Goal: Information Seeking & Learning: Understand process/instructions

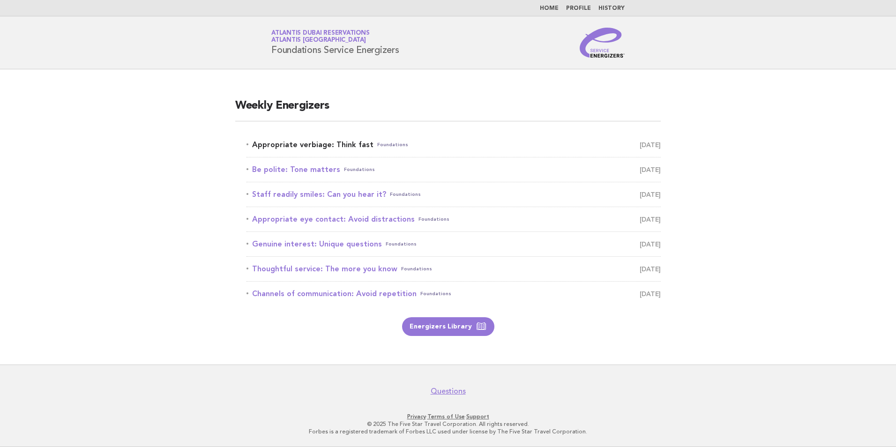
click at [314, 143] on link "Appropriate verbiage: Think fast Foundations [DATE]" at bounding box center [453, 144] width 414 height 13
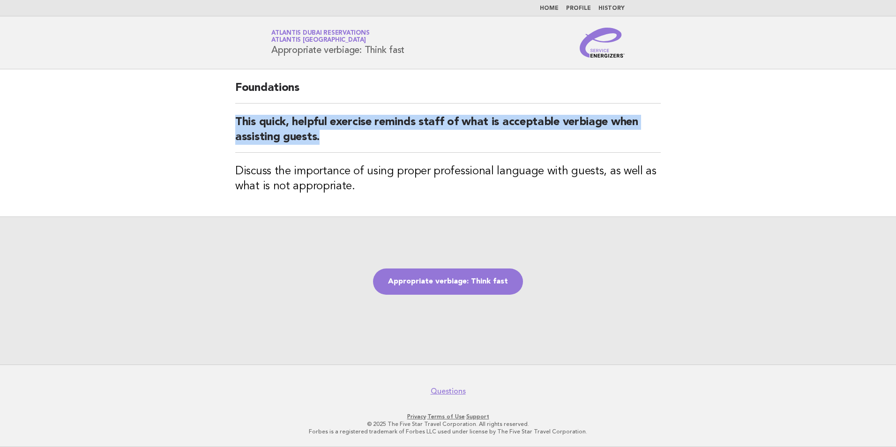
drag, startPoint x: 237, startPoint y: 119, endPoint x: 386, endPoint y: 133, distance: 149.6
click at [386, 133] on h2 "This quick, helpful exercise reminds staff of what is acceptable verbiage when …" at bounding box center [447, 134] width 425 height 38
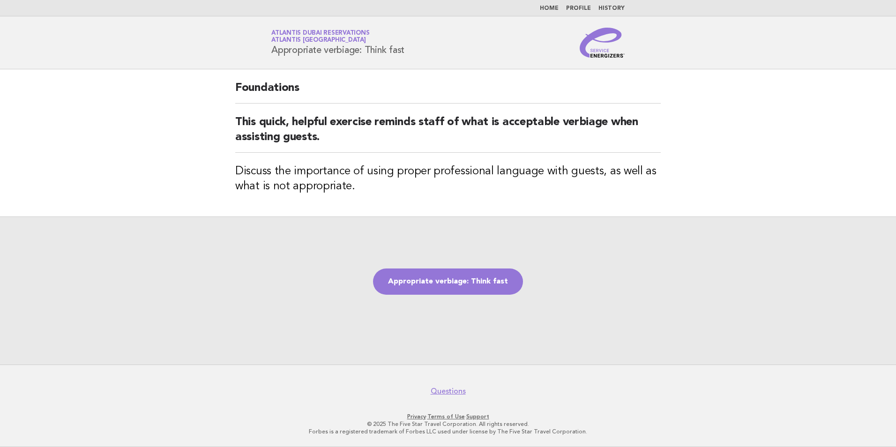
drag, startPoint x: 386, startPoint y: 133, endPoint x: 404, endPoint y: 47, distance: 87.6
click at [401, 47] on h1 "Service Energizers Atlantis Dubai Reservations Atlantis Dubai Appropriate verbi…" at bounding box center [337, 42] width 133 height 24
drag, startPoint x: 416, startPoint y: 48, endPoint x: 272, endPoint y: 52, distance: 143.4
click at [272, 52] on div "Service Energizers Atlantis Dubai Reservations Atlantis Dubai Appropriate verbi…" at bounding box center [447, 43] width 379 height 30
copy h1 "Appropriate verbiage: Think fast"
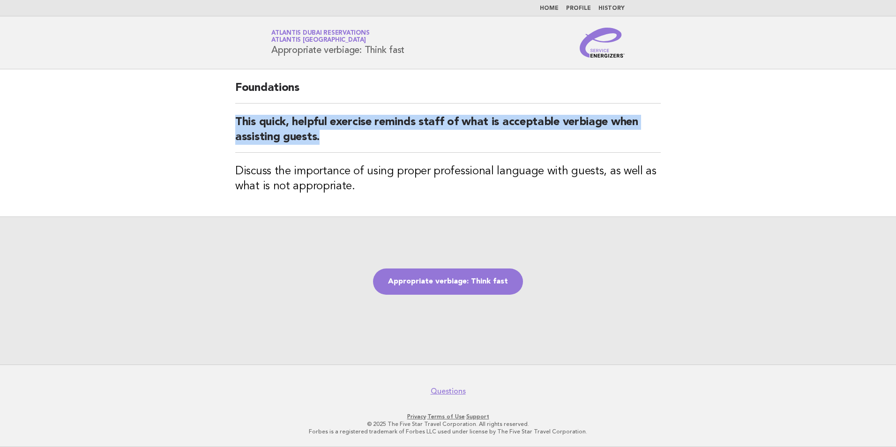
drag, startPoint x: 236, startPoint y: 121, endPoint x: 395, endPoint y: 134, distance: 159.3
click at [395, 134] on h2 "This quick, helpful exercise reminds staff of what is acceptable verbiage when …" at bounding box center [447, 134] width 425 height 38
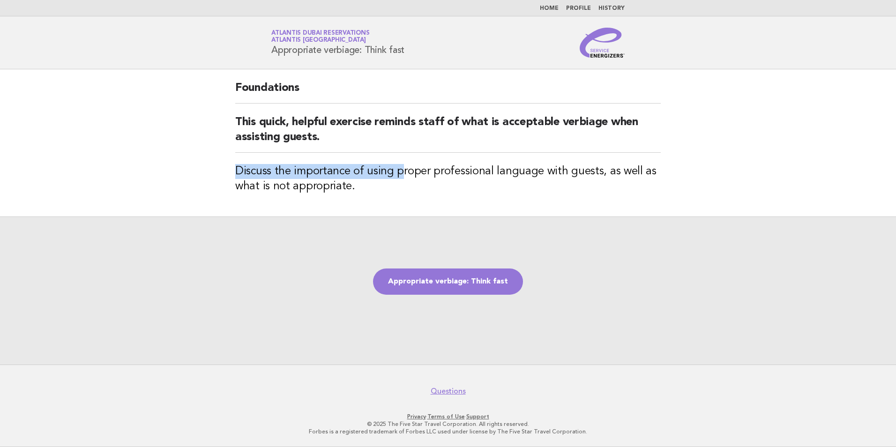
drag, startPoint x: 238, startPoint y: 167, endPoint x: 401, endPoint y: 167, distance: 162.6
click at [401, 167] on h3 "Discuss the importance of using proper professional language with guests, as we…" at bounding box center [447, 179] width 425 height 30
click at [443, 285] on link "Appropriate verbiage: Think fast" at bounding box center [448, 281] width 150 height 26
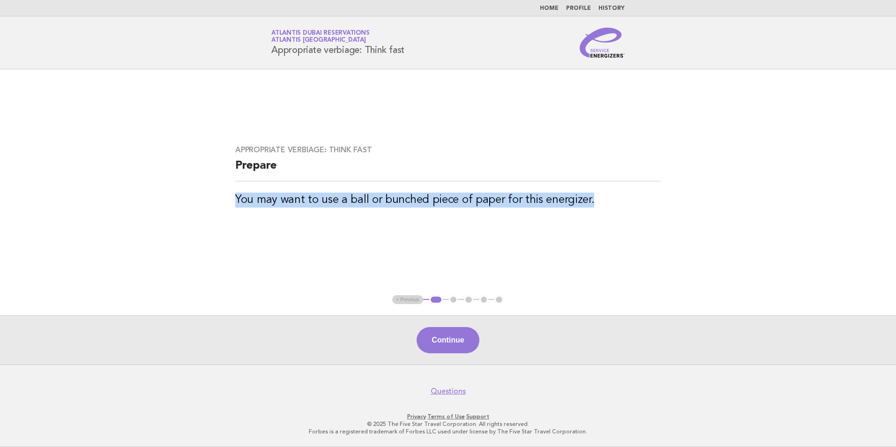
drag, startPoint x: 237, startPoint y: 200, endPoint x: 649, endPoint y: 198, distance: 412.2
click at [649, 198] on h3 "You may want to use a ball or bunched piece of paper for this energizer." at bounding box center [447, 200] width 425 height 15
click at [450, 339] on button "Continue" at bounding box center [447, 340] width 62 height 26
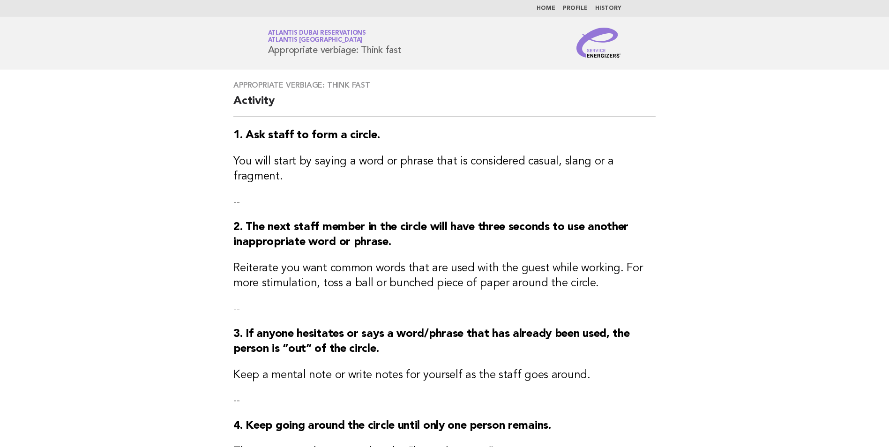
click at [312, 132] on strong "1. Ask staff to form a circle." at bounding box center [306, 135] width 146 height 11
drag, startPoint x: 252, startPoint y: 133, endPoint x: 540, endPoint y: 133, distance: 287.6
click at [540, 133] on h3 "1. Ask staff to form a circle." at bounding box center [444, 135] width 422 height 15
drag, startPoint x: 540, startPoint y: 133, endPoint x: 342, endPoint y: 156, distance: 199.0
click at [375, 155] on h3 "You will start by saying a word or phrase that is considered casual, slang or a…" at bounding box center [444, 169] width 422 height 30
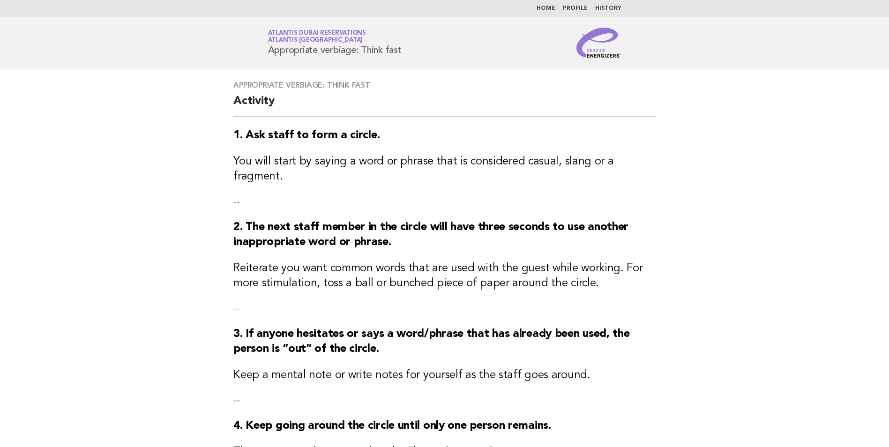
click at [485, 261] on h3 "Reiterate you want common words that are used with the guest while working. For…" at bounding box center [444, 276] width 422 height 30
click at [340, 261] on h3 "Reiterate you want common words that are used with the guest while working. For…" at bounding box center [444, 276] width 422 height 30
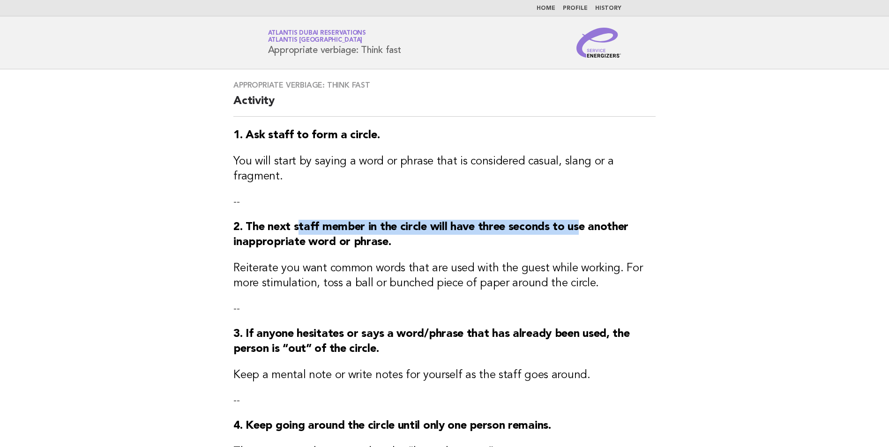
drag, startPoint x: 296, startPoint y: 215, endPoint x: 579, endPoint y: 216, distance: 283.9
click at [579, 222] on strong "2. The next staff member in the circle will have three seconds to use another i…" at bounding box center [430, 235] width 395 height 26
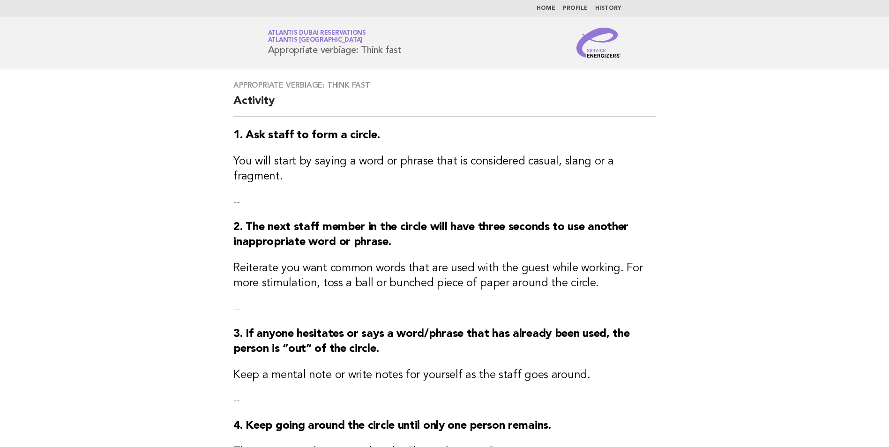
drag, startPoint x: 579, startPoint y: 216, endPoint x: 494, endPoint y: 221, distance: 85.9
click at [494, 221] on h3 "2. The next staff member in the circle will have three seconds to use another i…" at bounding box center [444, 235] width 422 height 30
drag, startPoint x: 238, startPoint y: 257, endPoint x: 329, endPoint y: 260, distance: 91.4
click at [329, 261] on h3 "Reiterate you want common words that are used with the guest while working. For…" at bounding box center [444, 276] width 422 height 30
drag, startPoint x: 329, startPoint y: 260, endPoint x: 421, endPoint y: 272, distance: 92.6
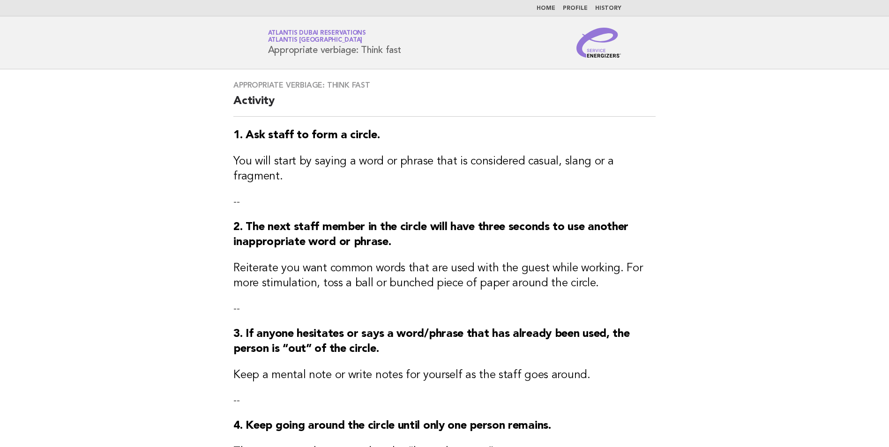
click at [421, 272] on h3 "Reiterate you want common words that are used with the guest while working. For…" at bounding box center [444, 276] width 422 height 30
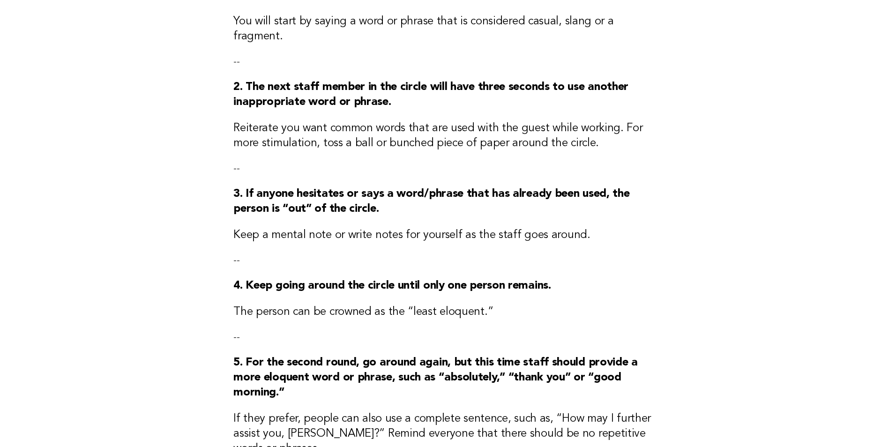
scroll to position [141, 0]
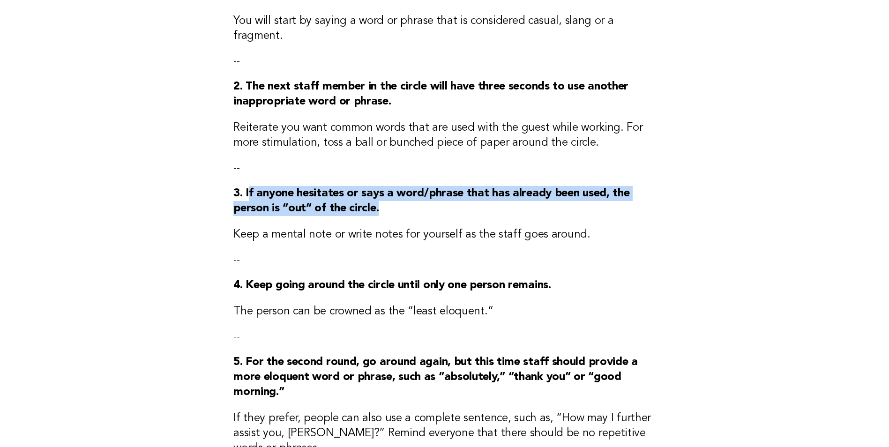
drag, startPoint x: 247, startPoint y: 178, endPoint x: 414, endPoint y: 199, distance: 168.0
click at [414, 199] on h3 "3. If anyone hesitates or says a word/phrase that has already been used, the pe…" at bounding box center [444, 201] width 422 height 30
drag, startPoint x: 414, startPoint y: 199, endPoint x: 402, endPoint y: 199, distance: 11.7
click at [402, 199] on h3 "3. If anyone hesitates or says a word/phrase that has already been used, the pe…" at bounding box center [444, 201] width 422 height 30
drag, startPoint x: 395, startPoint y: 197, endPoint x: 232, endPoint y: 177, distance: 164.3
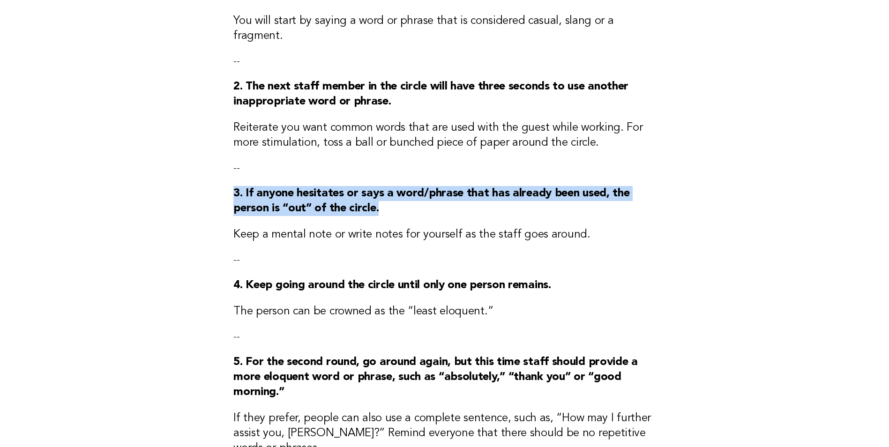
click at [233, 186] on h3 "3. If anyone hesitates or says a word/phrase that has already been used, the pe…" at bounding box center [444, 201] width 422 height 30
drag, startPoint x: 232, startPoint y: 177, endPoint x: 273, endPoint y: 197, distance: 45.5
click at [273, 197] on strong "3. If anyone hesitates or says a word/phrase that has already been used, the pe…" at bounding box center [431, 201] width 396 height 26
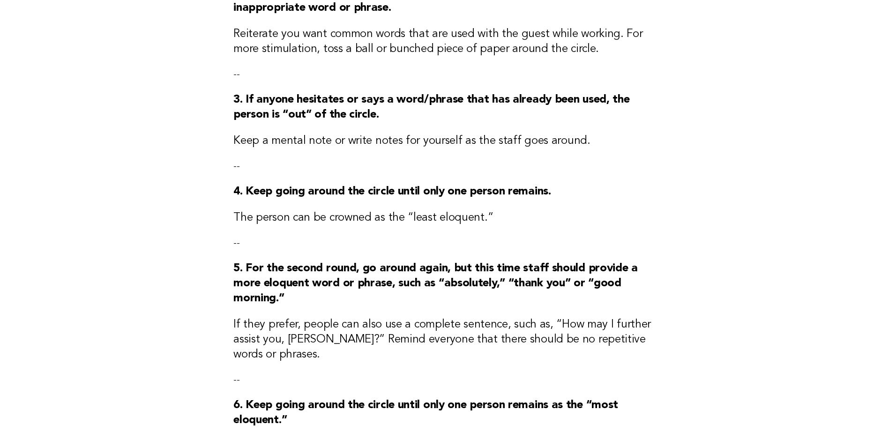
scroll to position [281, 0]
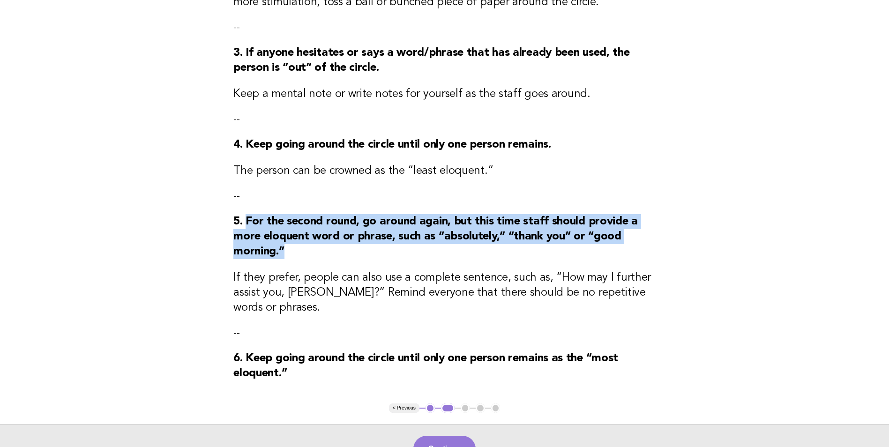
drag, startPoint x: 247, startPoint y: 208, endPoint x: 330, endPoint y: 236, distance: 87.7
click at [330, 236] on h3 "5. For the second round, go around again, but this time staff should provide a …" at bounding box center [444, 236] width 422 height 45
drag, startPoint x: 330, startPoint y: 236, endPoint x: 296, endPoint y: 242, distance: 34.7
click at [296, 242] on h3 "5. For the second round, go around again, but this time staff should provide a …" at bounding box center [444, 236] width 422 height 45
drag, startPoint x: 287, startPoint y: 242, endPoint x: 233, endPoint y: 208, distance: 64.2
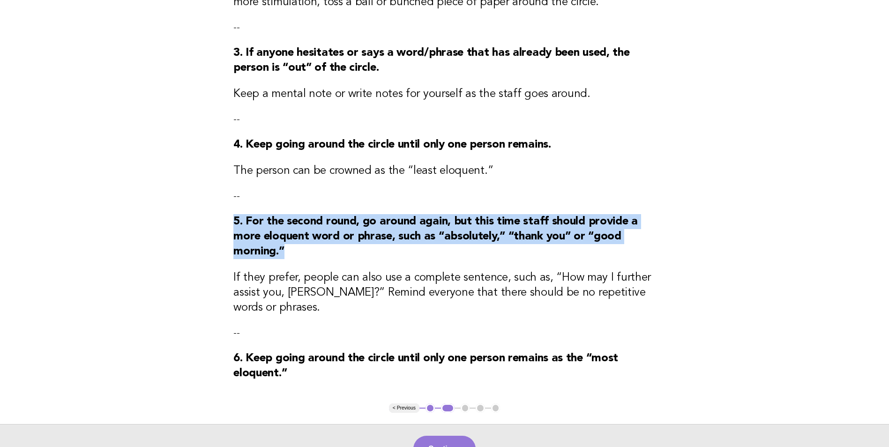
click at [233, 214] on h3 "5. For the second round, go around again, but this time staff should provide a …" at bounding box center [444, 236] width 422 height 45
drag, startPoint x: 233, startPoint y: 208, endPoint x: 290, endPoint y: 245, distance: 67.8
click at [290, 245] on h3 "5. For the second round, go around again, but this time staff should provide a …" at bounding box center [444, 236] width 422 height 45
drag, startPoint x: 298, startPoint y: 242, endPoint x: 229, endPoint y: 208, distance: 76.9
click at [229, 208] on div "Appropriate verbiage: Think fast Activity 1. Ask staff to form a circle. You wi…" at bounding box center [444, 95] width 445 height 615
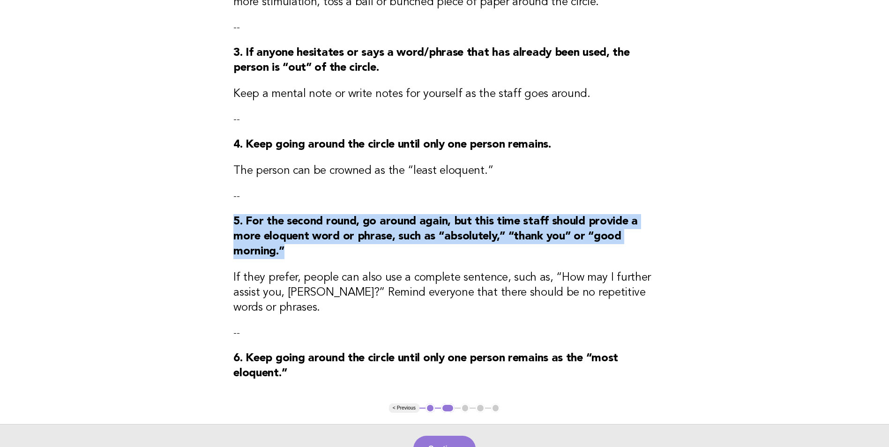
drag, startPoint x: 229, startPoint y: 208, endPoint x: 293, endPoint y: 247, distance: 75.3
click at [293, 247] on h3 "5. For the second round, go around again, but this time staff should provide a …" at bounding box center [444, 236] width 422 height 45
drag, startPoint x: 294, startPoint y: 241, endPoint x: 219, endPoint y: 208, distance: 82.2
click at [219, 208] on main "Appropriate verbiage: Think fast Activity 1. Ask staff to form a circle. You wi…" at bounding box center [444, 130] width 889 height 685
drag, startPoint x: 219, startPoint y: 208, endPoint x: 310, endPoint y: 245, distance: 98.6
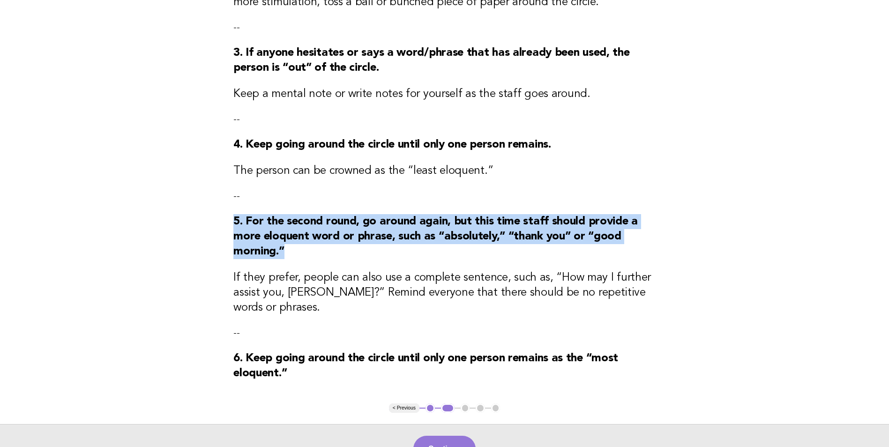
click at [310, 245] on h3 "5. For the second round, go around again, but this time staff should provide a …" at bounding box center [444, 236] width 422 height 45
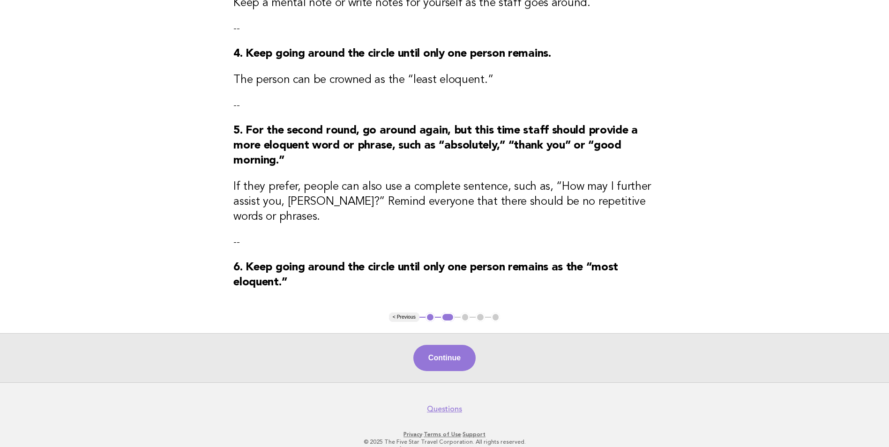
scroll to position [379, 0]
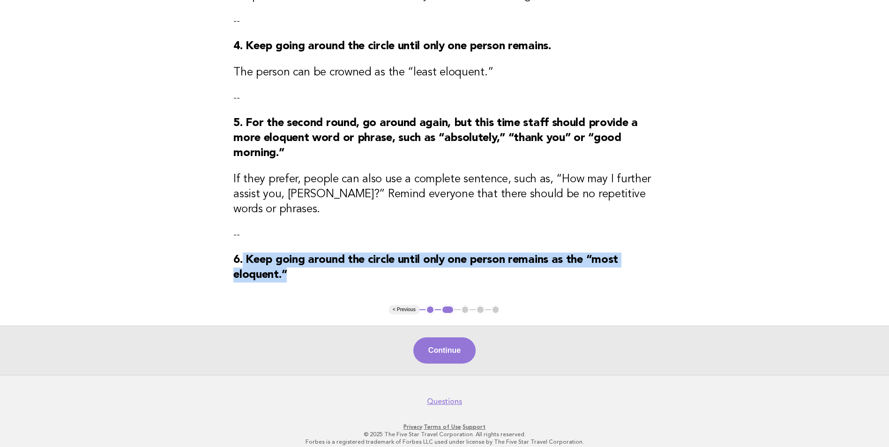
drag, startPoint x: 242, startPoint y: 248, endPoint x: 349, endPoint y: 274, distance: 110.2
click at [451, 340] on button "Continue" at bounding box center [444, 350] width 62 height 26
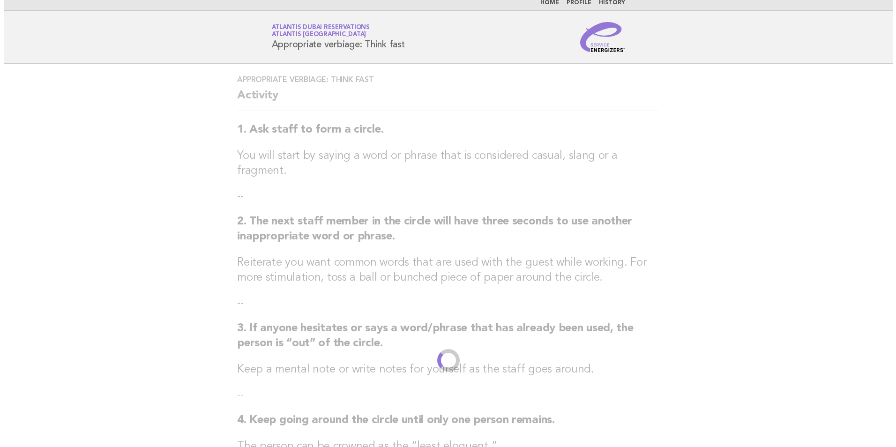
scroll to position [0, 0]
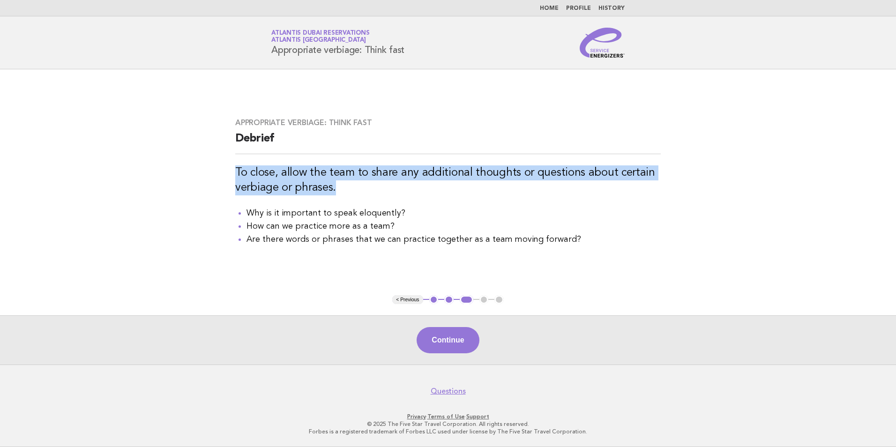
drag, startPoint x: 237, startPoint y: 172, endPoint x: 373, endPoint y: 183, distance: 136.7
click at [373, 183] on h3 "To close, allow the team to share any additional thoughts or questions about ce…" at bounding box center [447, 180] width 425 height 30
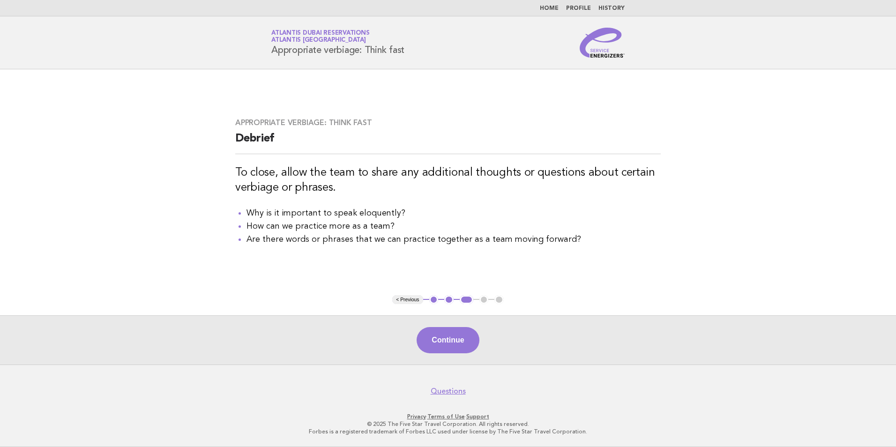
click at [296, 227] on li "How can we practice more as a team?" at bounding box center [453, 226] width 414 height 13
drag, startPoint x: 296, startPoint y: 227, endPoint x: 275, endPoint y: 240, distance: 24.4
click at [275, 240] on li "Are there words or phrases that we can practice together as a team moving forwa…" at bounding box center [453, 239] width 414 height 13
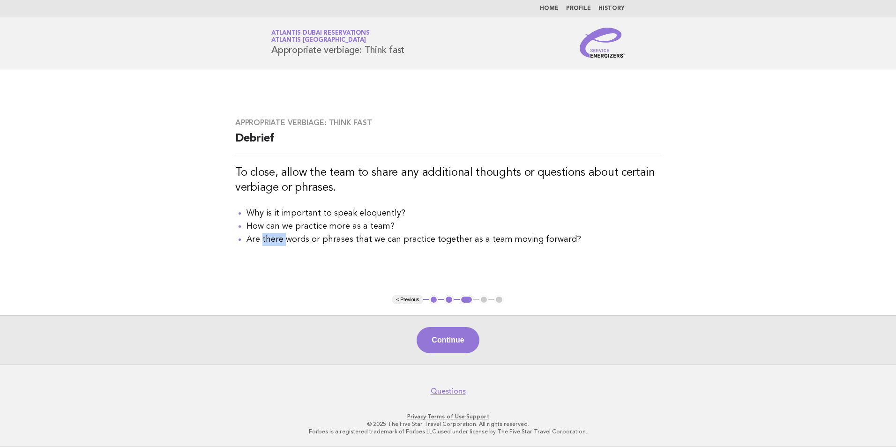
click at [275, 240] on li "Are there words or phrases that we can practice together as a team moving forwa…" at bounding box center [453, 239] width 414 height 13
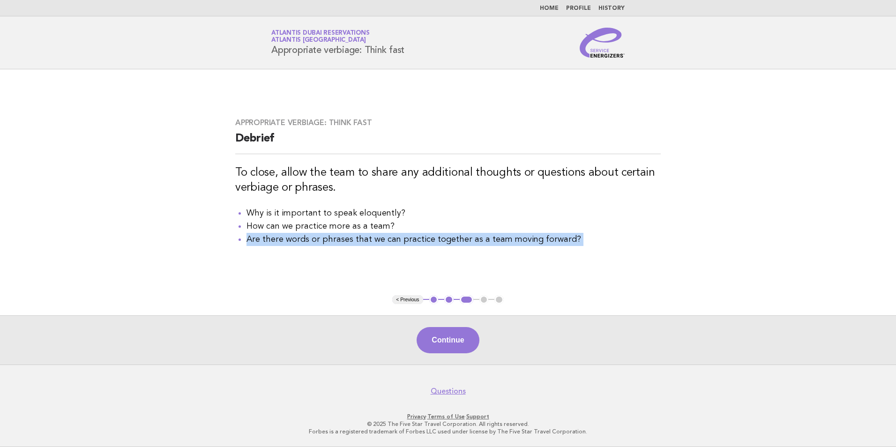
click at [275, 240] on li "Are there words or phrases that we can practice together as a team moving forwa…" at bounding box center [453, 239] width 414 height 13
drag, startPoint x: 275, startPoint y: 240, endPoint x: 362, endPoint y: 242, distance: 86.7
click at [362, 242] on li "Are there words or phrases that we can practice together as a team moving forwa…" at bounding box center [453, 239] width 414 height 13
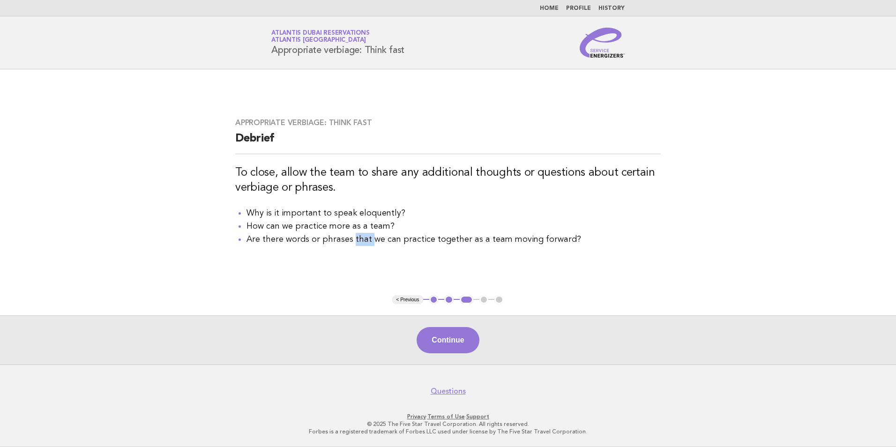
click at [362, 242] on li "Are there words or phrases that we can practice together as a team moving forwa…" at bounding box center [453, 239] width 414 height 13
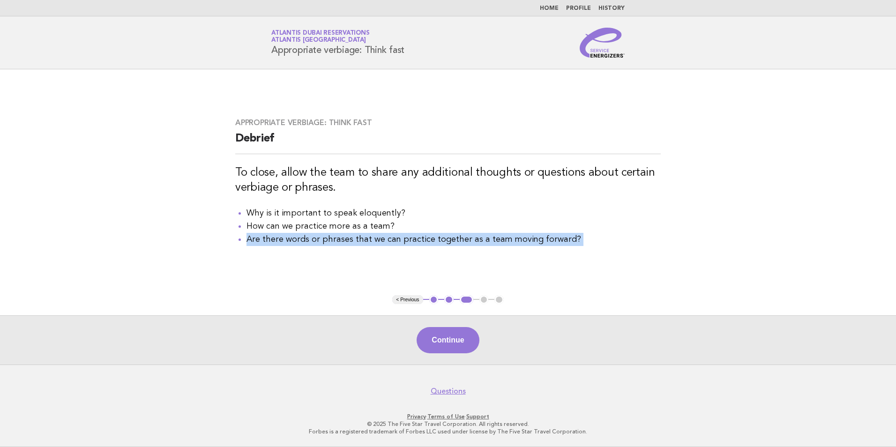
click at [362, 242] on li "Are there words or phrases that we can practice together as a team moving forwa…" at bounding box center [453, 239] width 414 height 13
click at [446, 342] on button "Continue" at bounding box center [447, 340] width 62 height 26
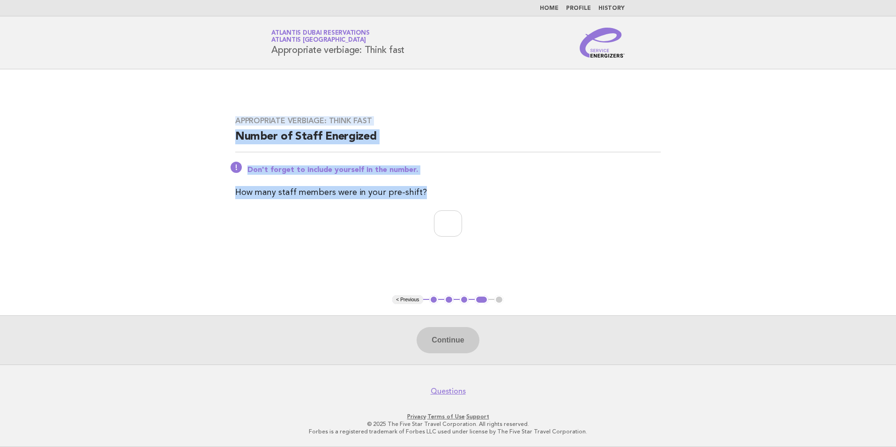
click at [302, 145] on h2 "Number of Staff Energized" at bounding box center [447, 140] width 425 height 23
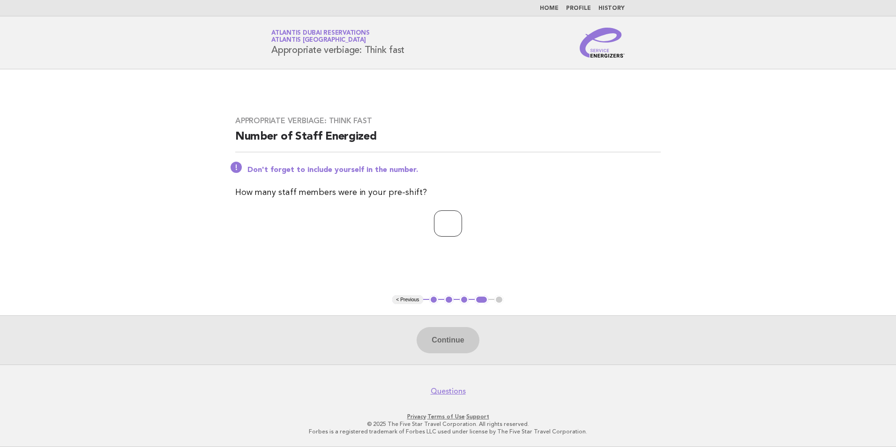
click at [434, 224] on input "number" at bounding box center [448, 223] width 28 height 26
type input "*"
click at [448, 339] on button "Continue" at bounding box center [447, 340] width 62 height 26
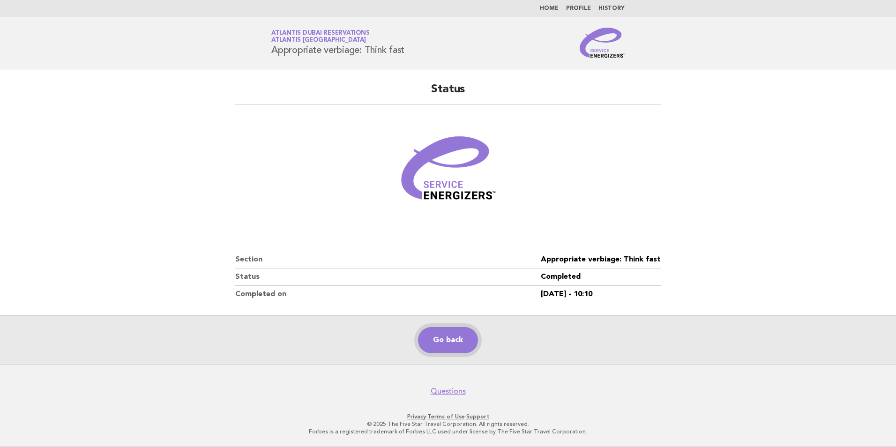
click at [454, 336] on link "Go back" at bounding box center [448, 340] width 60 height 26
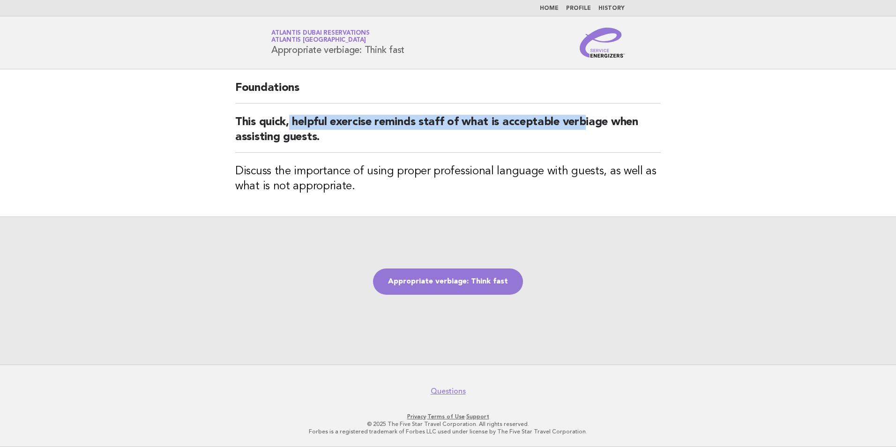
drag, startPoint x: 289, startPoint y: 123, endPoint x: 586, endPoint y: 119, distance: 297.0
click at [586, 119] on h2 "This quick, helpful exercise reminds staff of what is acceptable verbiage when …" at bounding box center [447, 134] width 425 height 38
drag, startPoint x: 586, startPoint y: 119, endPoint x: 520, endPoint y: 121, distance: 65.6
click at [520, 121] on h2 "This quick, helpful exercise reminds staff of what is acceptable verbiage when …" at bounding box center [447, 134] width 425 height 38
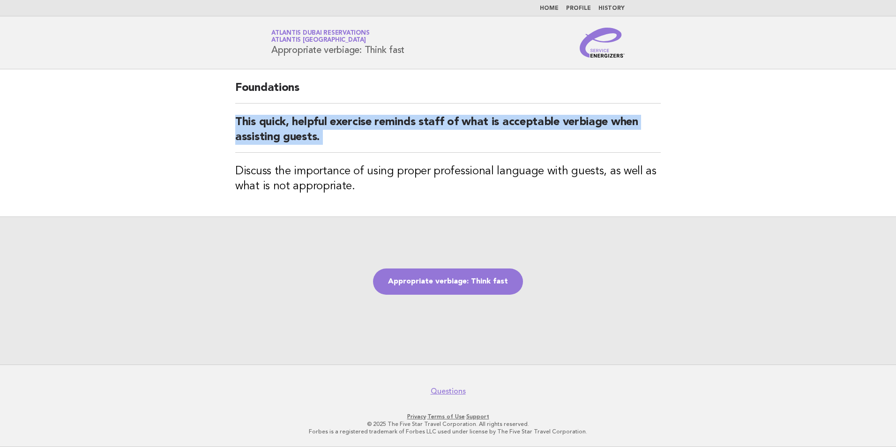
click at [520, 121] on h2 "This quick, helpful exercise reminds staff of what is acceptable verbiage when …" at bounding box center [447, 134] width 425 height 38
drag, startPoint x: 520, startPoint y: 121, endPoint x: 516, endPoint y: 124, distance: 5.1
click at [516, 124] on h2 "This quick, helpful exercise reminds staff of what is acceptable verbiage when …" at bounding box center [447, 134] width 425 height 38
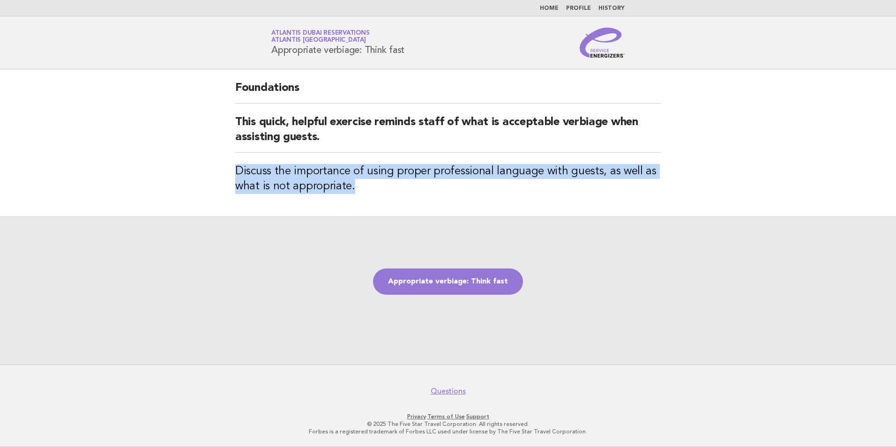
drag, startPoint x: 238, startPoint y: 169, endPoint x: 442, endPoint y: 180, distance: 204.6
click at [442, 180] on h3 "Discuss the importance of using proper professional language with guests, as we…" at bounding box center [447, 179] width 425 height 30
drag, startPoint x: 442, startPoint y: 180, endPoint x: 391, endPoint y: 195, distance: 52.9
click at [403, 196] on div "Foundations This quick, helpful exercise reminds staff of what is acceptable ve…" at bounding box center [448, 142] width 448 height 147
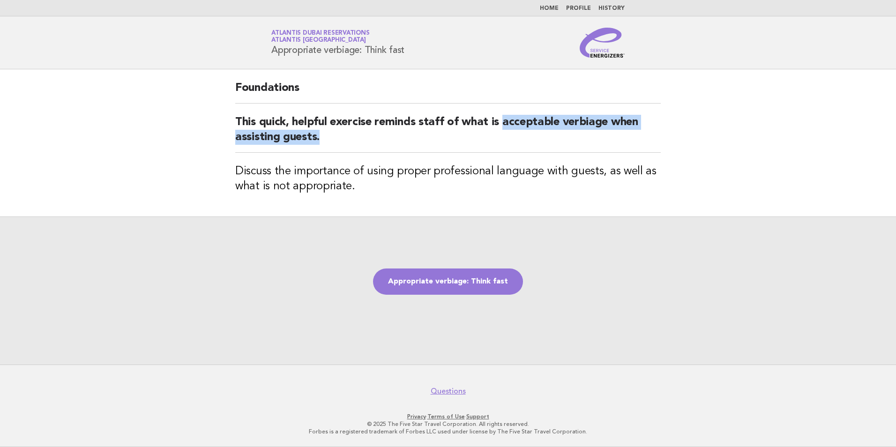
drag, startPoint x: 501, startPoint y: 123, endPoint x: 518, endPoint y: 134, distance: 20.0
click at [518, 134] on h2 "This quick, helpful exercise reminds staff of what is acceptable verbiage when …" at bounding box center [447, 134] width 425 height 38
copy h2 "acceptable verbiage when assisting guests."
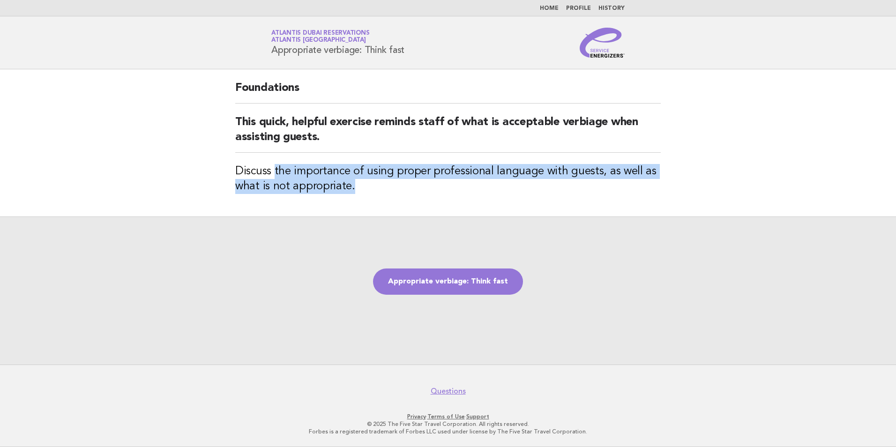
drag, startPoint x: 275, startPoint y: 171, endPoint x: 472, endPoint y: 183, distance: 198.1
click at [472, 183] on h3 "Discuss the importance of using proper professional language with guests, as we…" at bounding box center [447, 179] width 425 height 30
copy h3 "the importance of using proper professional language with guests, as well as wh…"
click at [409, 214] on div "Foundations This quick, helpful exercise reminds staff of what is acceptable ve…" at bounding box center [448, 142] width 448 height 147
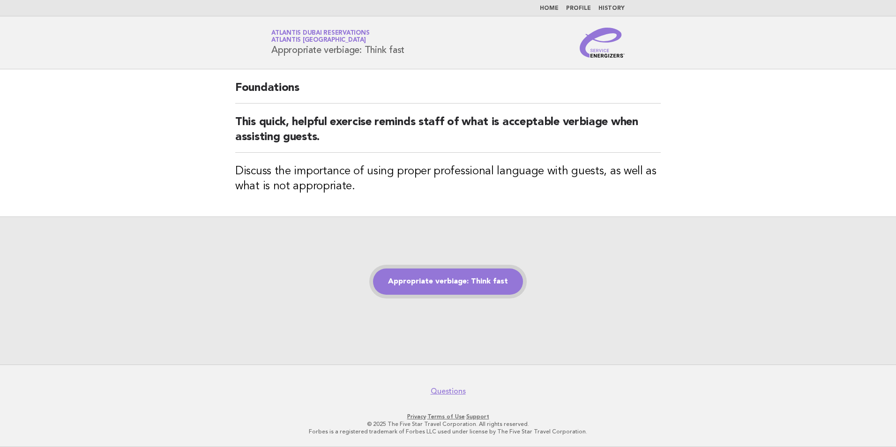
click at [457, 274] on link "Appropriate verbiage: Think fast" at bounding box center [448, 281] width 150 height 26
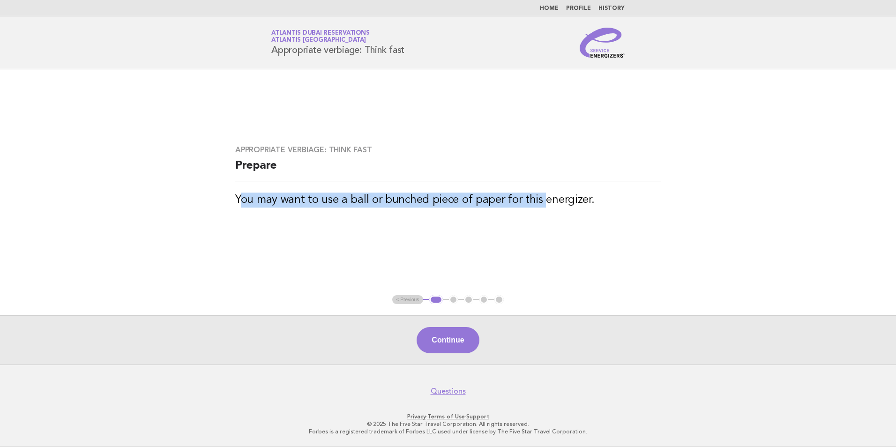
drag, startPoint x: 238, startPoint y: 201, endPoint x: 536, endPoint y: 215, distance: 298.3
click at [536, 215] on div "Appropriate verbiage: Think fast Prepare You may want to use a ball or bunched …" at bounding box center [448, 182] width 448 height 96
click at [378, 205] on h3 "You may want to use a ball or bunched piece of paper for this energizer." at bounding box center [447, 200] width 425 height 15
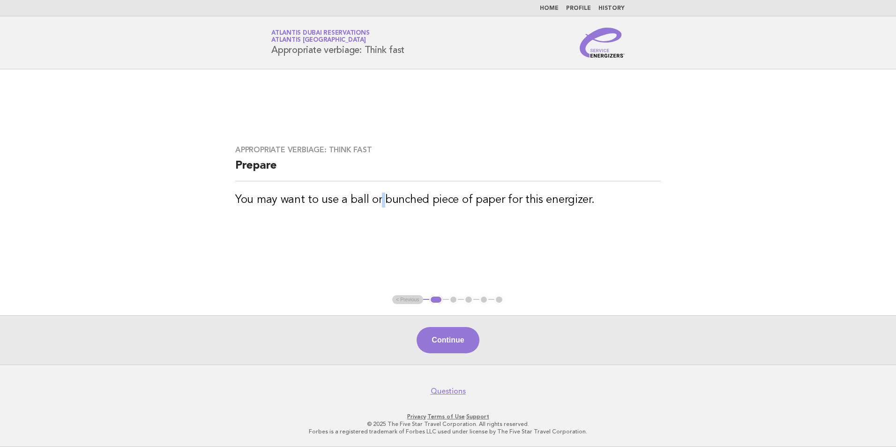
click at [378, 205] on h3 "You may want to use a ball or bunched piece of paper for this energizer." at bounding box center [447, 200] width 425 height 15
click at [438, 334] on button "Continue" at bounding box center [447, 340] width 62 height 26
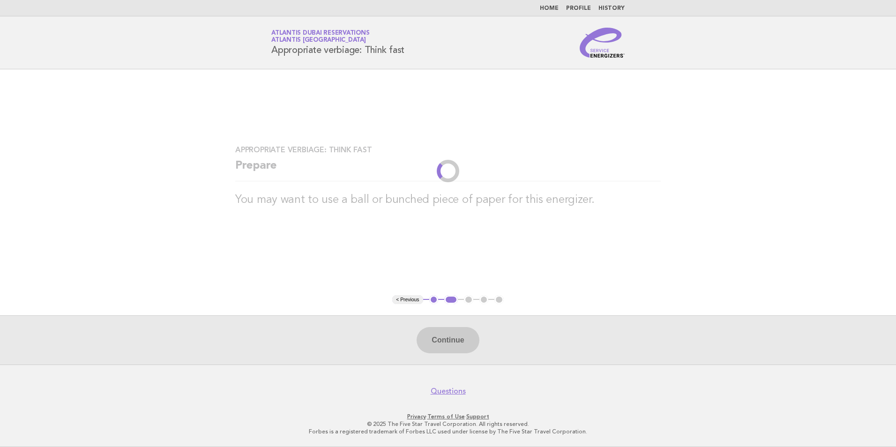
click at [318, 50] on h1 "Service Energizers Atlantis [GEOGRAPHIC_DATA] Reservations Atlantis [GEOGRAPHIC…" at bounding box center [337, 42] width 133 height 24
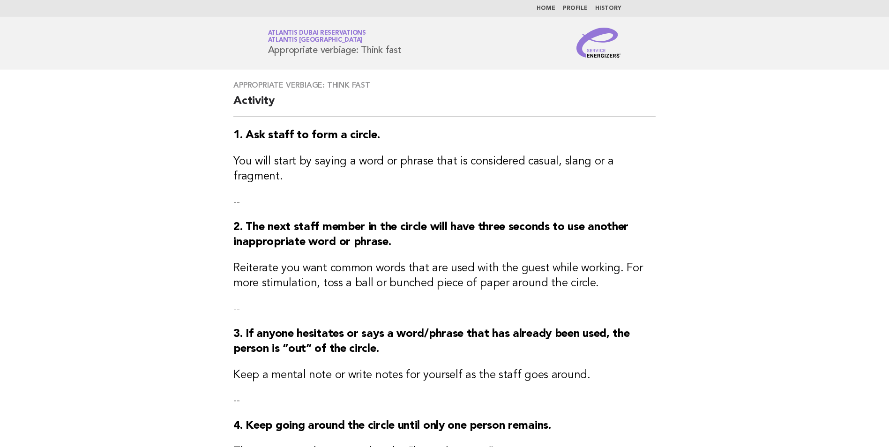
drag, startPoint x: 318, startPoint y: 50, endPoint x: 325, endPoint y: 124, distance: 74.3
click at [325, 124] on div "Appropriate verbiage: Think fast Activity 1. Ask staff to form a circle. You wi…" at bounding box center [444, 376] width 445 height 615
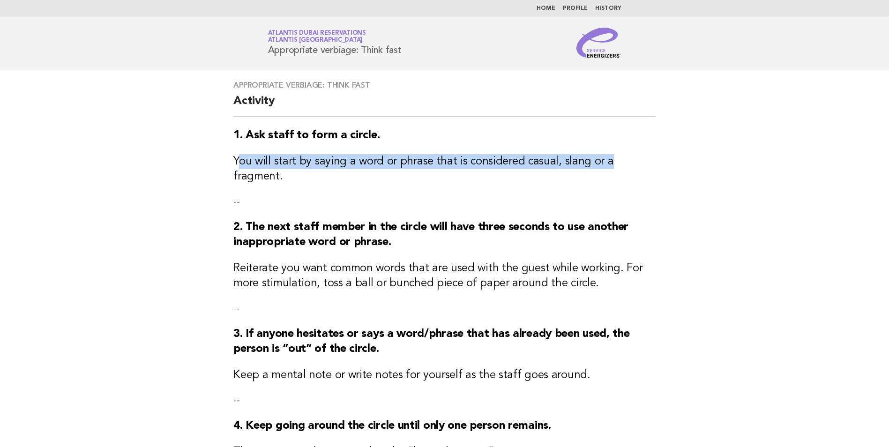
drag, startPoint x: 235, startPoint y: 163, endPoint x: 603, endPoint y: 163, distance: 367.7
click at [603, 163] on h3 "You will start by saying a word or phrase that is considered casual, slang or a…" at bounding box center [444, 169] width 422 height 30
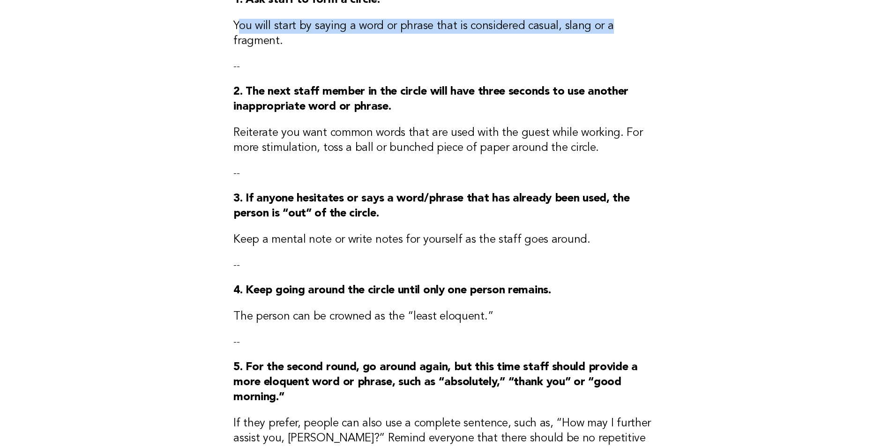
scroll to position [141, 0]
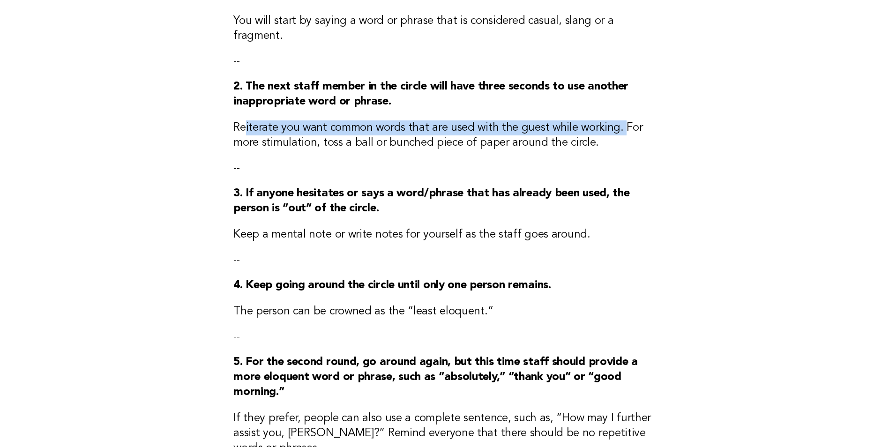
drag, startPoint x: 245, startPoint y: 115, endPoint x: 619, endPoint y: 112, distance: 373.8
click at [619, 120] on h3 "Reiterate you want common words that are used with the guest while working. For…" at bounding box center [444, 135] width 422 height 30
click at [495, 120] on h3 "Reiterate you want common words that are used with the guest while working. For…" at bounding box center [444, 135] width 422 height 30
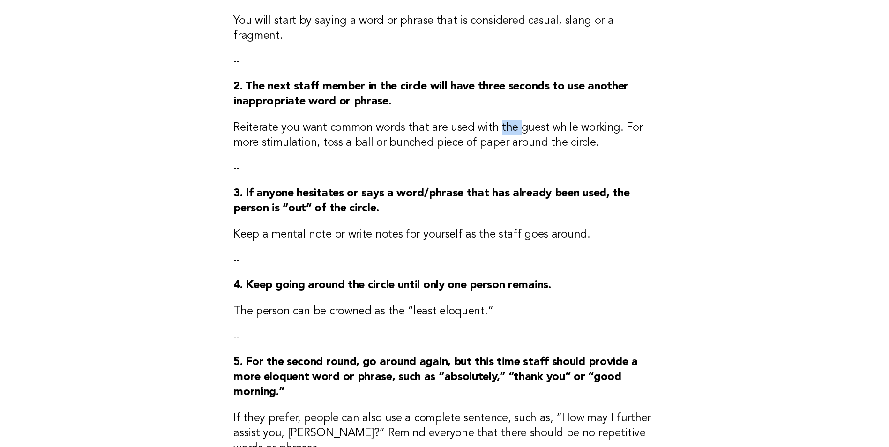
click at [495, 120] on h3 "Reiterate you want common words that are used with the guest while working. For…" at bounding box center [444, 135] width 422 height 30
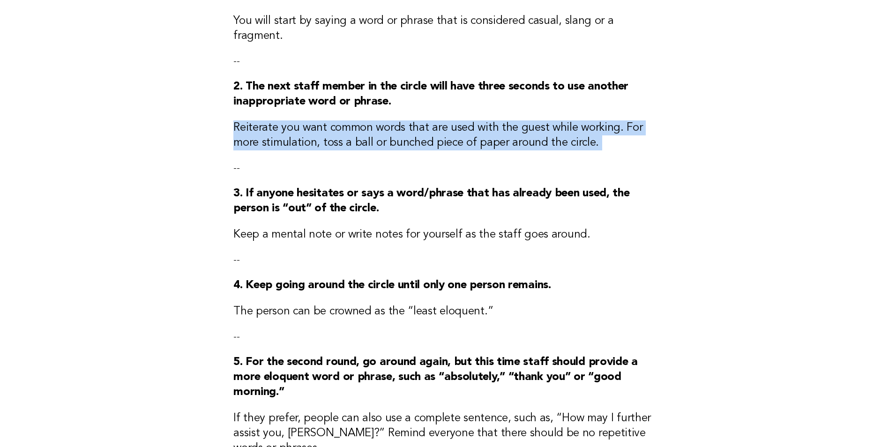
click at [495, 120] on h3 "Reiterate you want common words that are used with the guest while working. For…" at bounding box center [444, 135] width 422 height 30
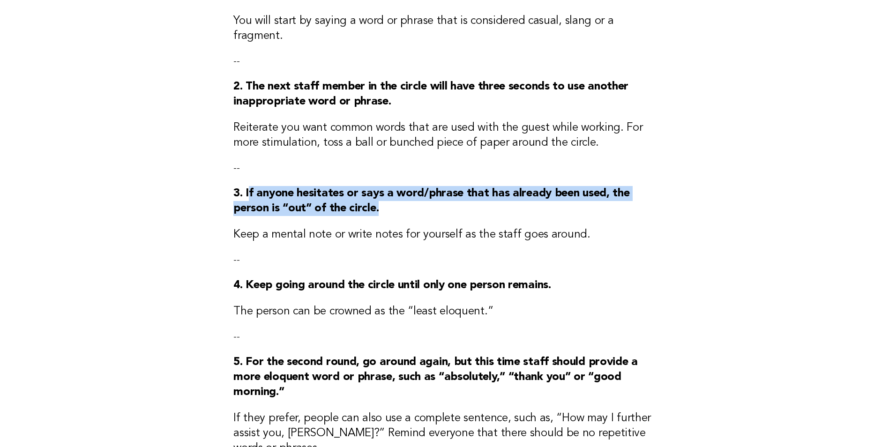
drag, startPoint x: 246, startPoint y: 179, endPoint x: 430, endPoint y: 197, distance: 184.5
click at [430, 197] on h3 "3. If anyone hesitates or says a word/phrase that has already been used, the pe…" at bounding box center [444, 201] width 422 height 30
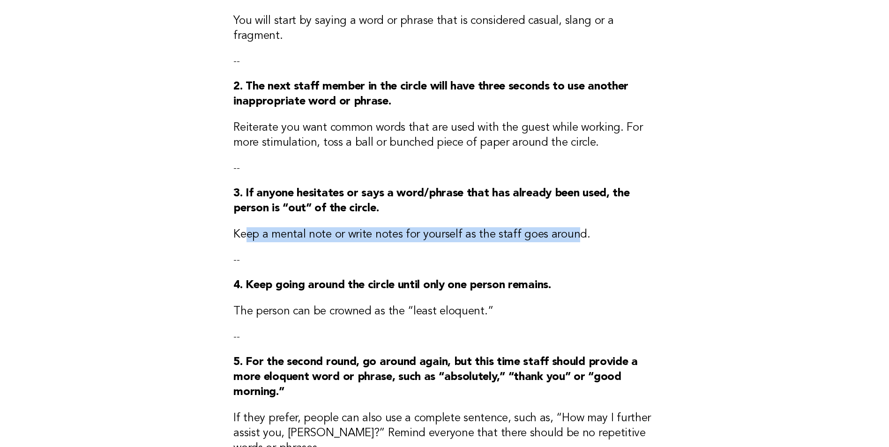
drag, startPoint x: 244, startPoint y: 218, endPoint x: 569, endPoint y: 224, distance: 325.6
click at [569, 227] on h3 "Keep a mental note or write notes for yourself as the staff goes around." at bounding box center [444, 234] width 422 height 15
drag, startPoint x: 569, startPoint y: 224, endPoint x: 526, endPoint y: 222, distance: 43.6
click at [526, 227] on h3 "Keep a mental note or write notes for yourself as the staff goes around." at bounding box center [444, 234] width 422 height 15
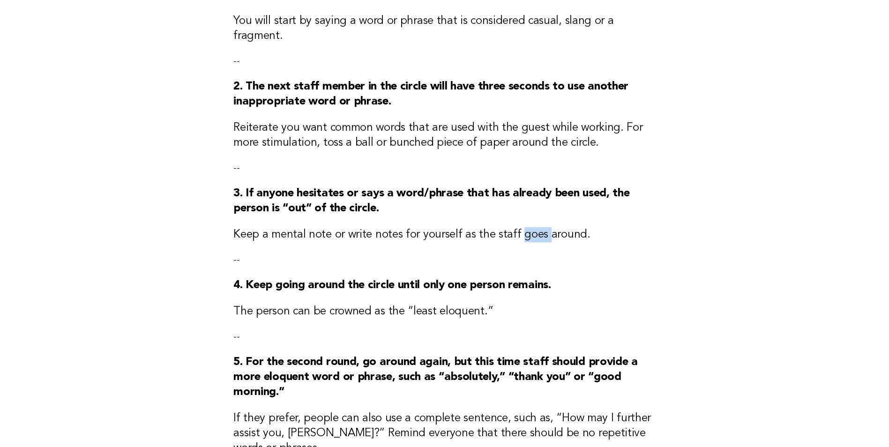
click at [526, 227] on h3 "Keep a mental note or write notes for yourself as the staff goes around." at bounding box center [444, 234] width 422 height 15
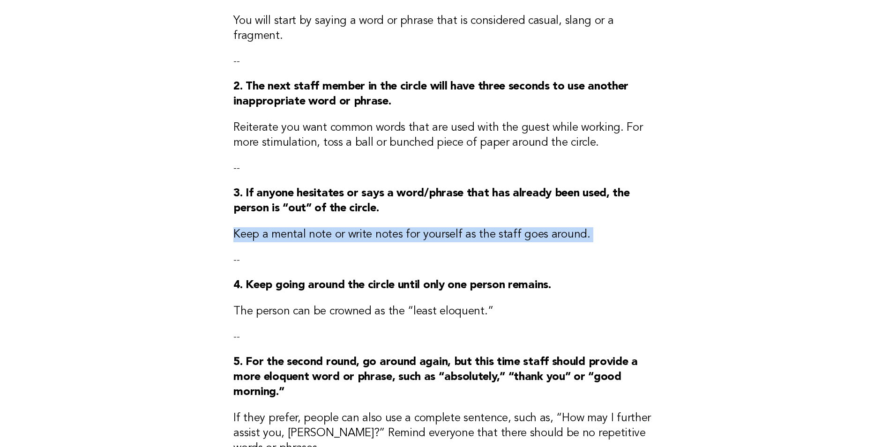
click at [526, 227] on h3 "Keep a mental note or write notes for yourself as the staff goes around." at bounding box center [444, 234] width 422 height 15
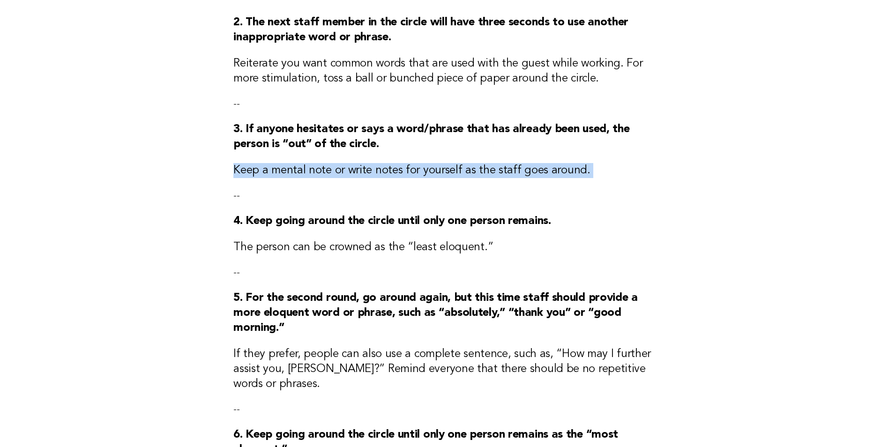
scroll to position [328, 0]
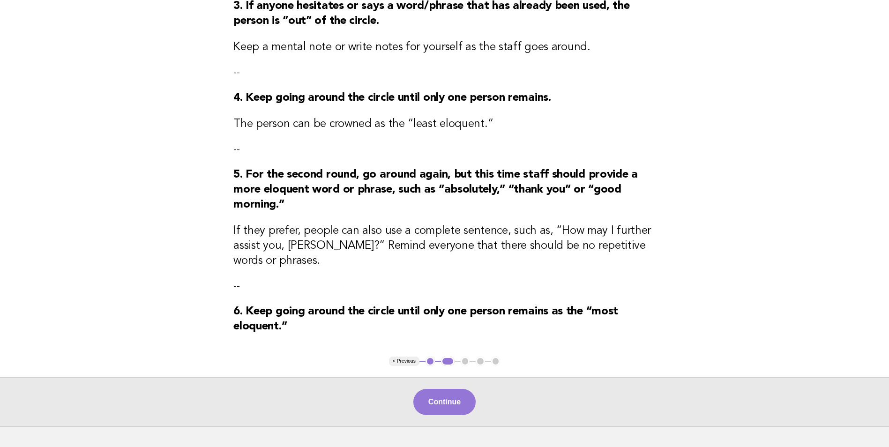
click at [391, 92] on strong "4. Keep going around the circle until only one person remains." at bounding box center [391, 97] width 317 height 11
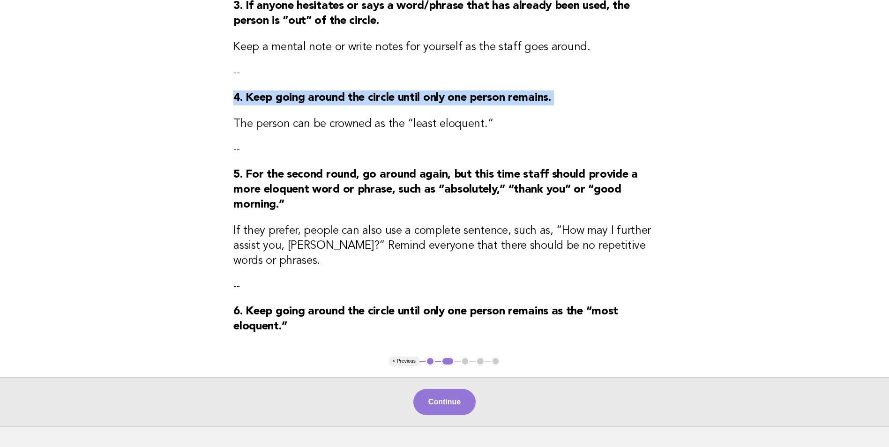
click at [391, 92] on strong "4. Keep going around the circle until only one person remains." at bounding box center [391, 97] width 317 height 11
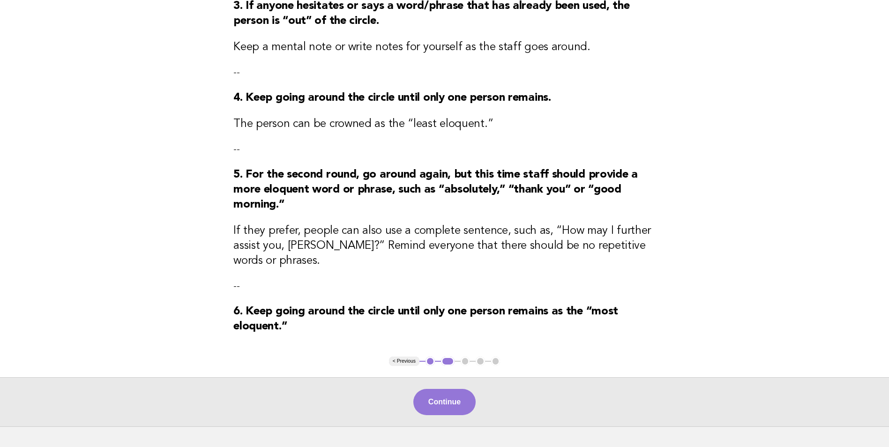
click at [267, 117] on h3 "The person can be crowned as the “least eloquent.”" at bounding box center [444, 124] width 422 height 15
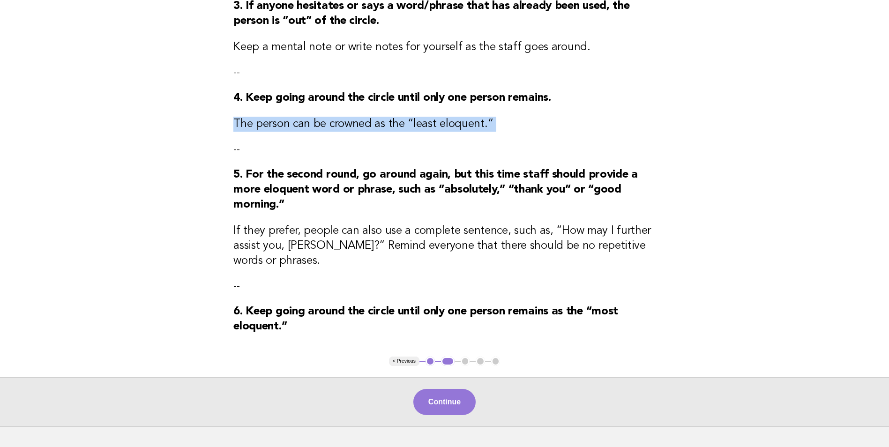
click at [267, 117] on h3 "The person can be crowned as the “least eloquent.”" at bounding box center [444, 124] width 422 height 15
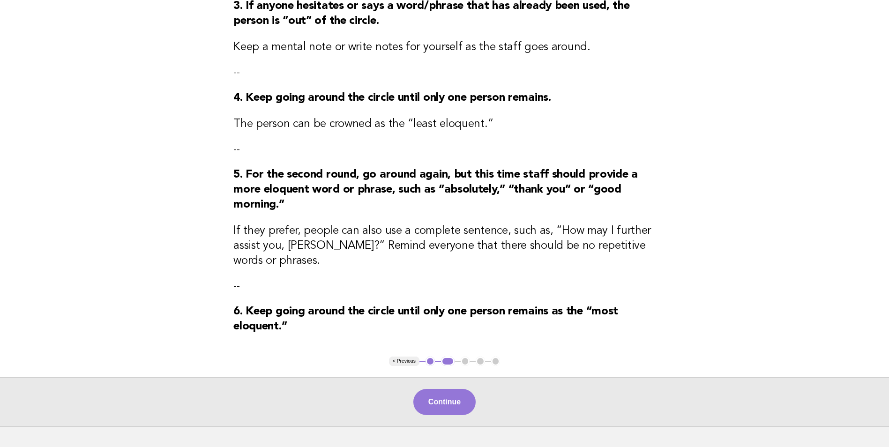
click at [515, 143] on p "--" at bounding box center [444, 149] width 422 height 13
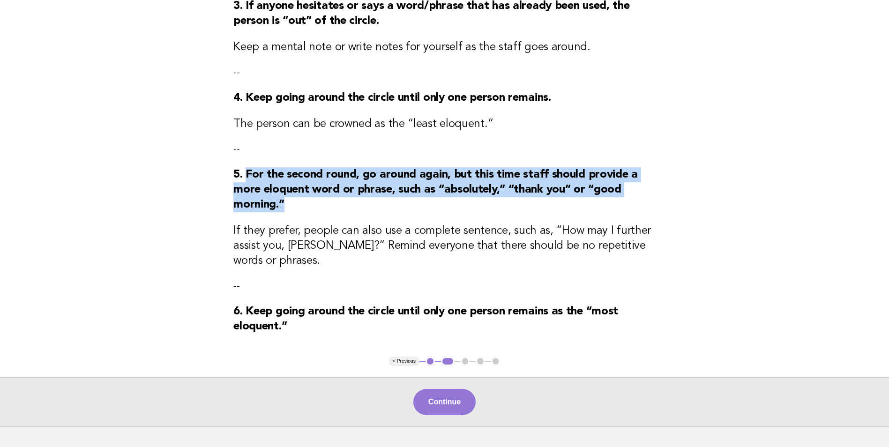
drag, startPoint x: 245, startPoint y: 162, endPoint x: 626, endPoint y: 188, distance: 382.2
click at [626, 188] on h3 "5. For the second round, go around again, but this time staff should provide a …" at bounding box center [444, 189] width 422 height 45
drag, startPoint x: 626, startPoint y: 188, endPoint x: 524, endPoint y: 188, distance: 102.1
click at [524, 188] on h3 "5. For the second round, go around again, but this time staff should provide a …" at bounding box center [444, 189] width 422 height 45
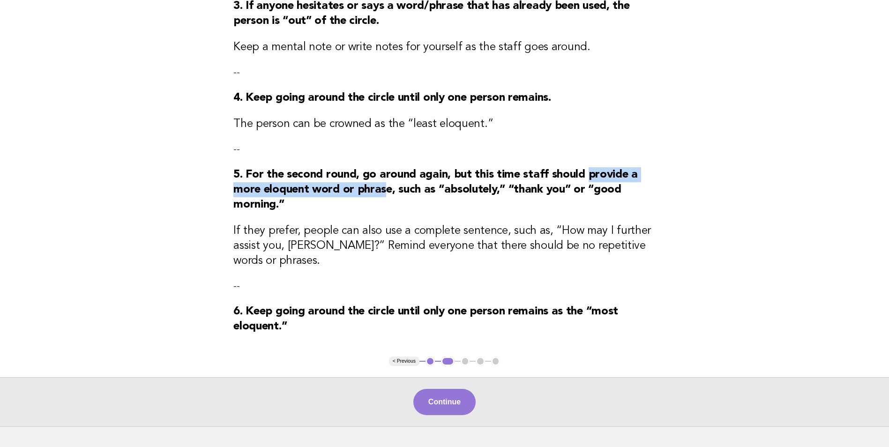
drag, startPoint x: 386, startPoint y: 175, endPoint x: 585, endPoint y: 169, distance: 199.7
click at [585, 169] on h3 "5. For the second round, go around again, but this time staff should provide a …" at bounding box center [444, 189] width 422 height 45
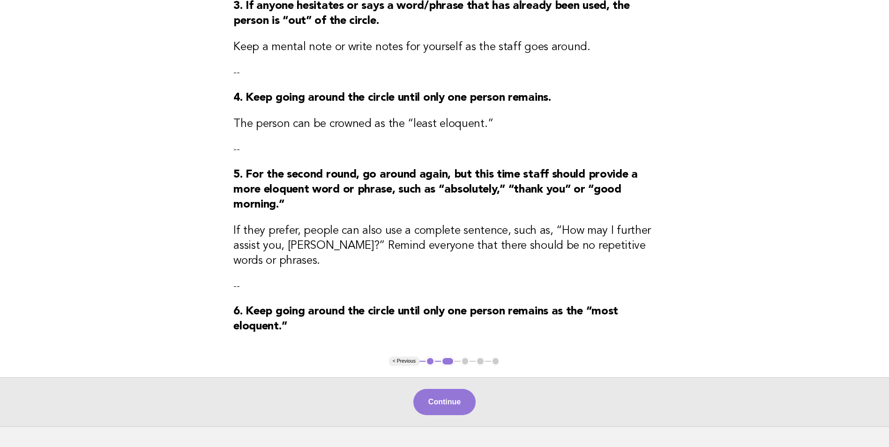
click at [375, 169] on strong "5. For the second round, go around again, but this time staff should provide a …" at bounding box center [435, 189] width 404 height 41
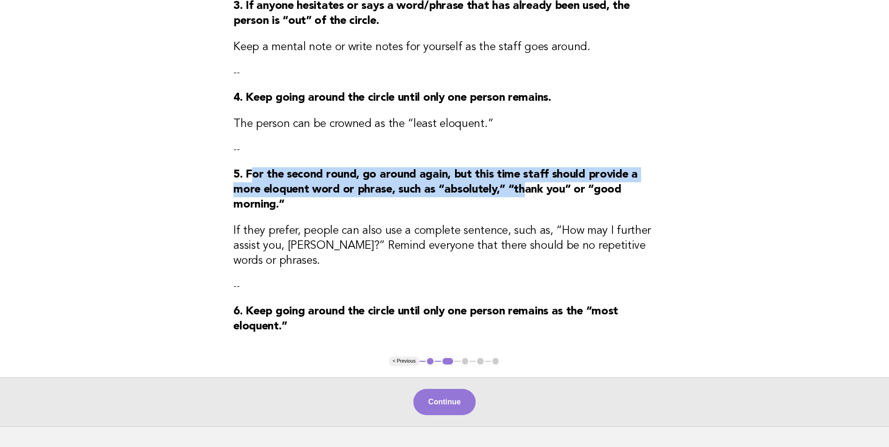
drag, startPoint x: 249, startPoint y: 162, endPoint x: 522, endPoint y: 175, distance: 273.4
click at [522, 175] on strong "5. For the second round, go around again, but this time staff should provide a …" at bounding box center [435, 189] width 404 height 41
drag, startPoint x: 522, startPoint y: 175, endPoint x: 482, endPoint y: 169, distance: 40.3
click at [482, 169] on strong "5. For the second round, go around again, but this time staff should provide a …" at bounding box center [435, 189] width 404 height 41
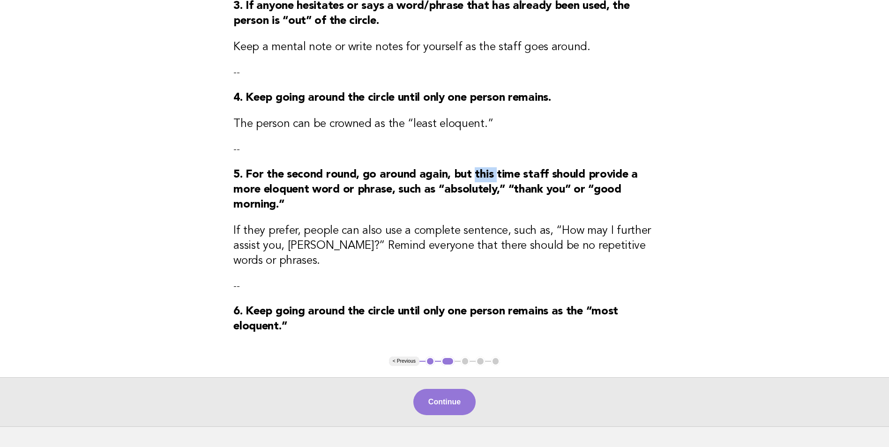
click at [482, 169] on strong "5. For the second round, go around again, but this time staff should provide a …" at bounding box center [435, 189] width 404 height 41
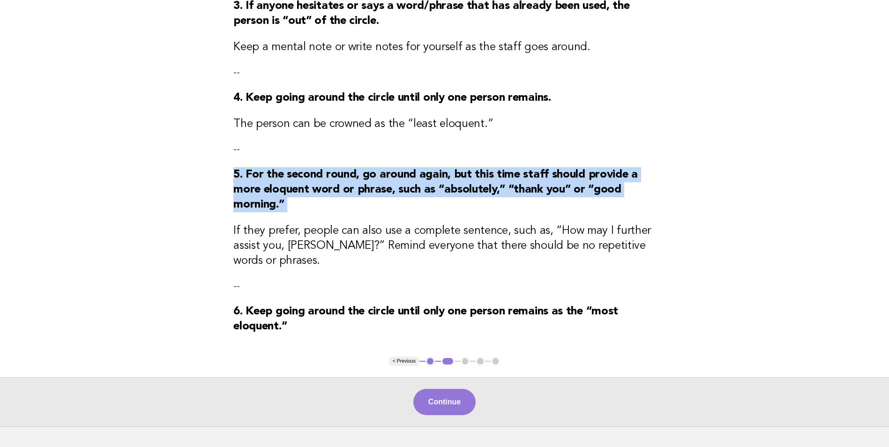
click at [482, 169] on strong "5. For the second round, go around again, but this time staff should provide a …" at bounding box center [435, 189] width 404 height 41
click at [275, 178] on strong "5. For the second round, go around again, but this time staff should provide a …" at bounding box center [435, 189] width 404 height 41
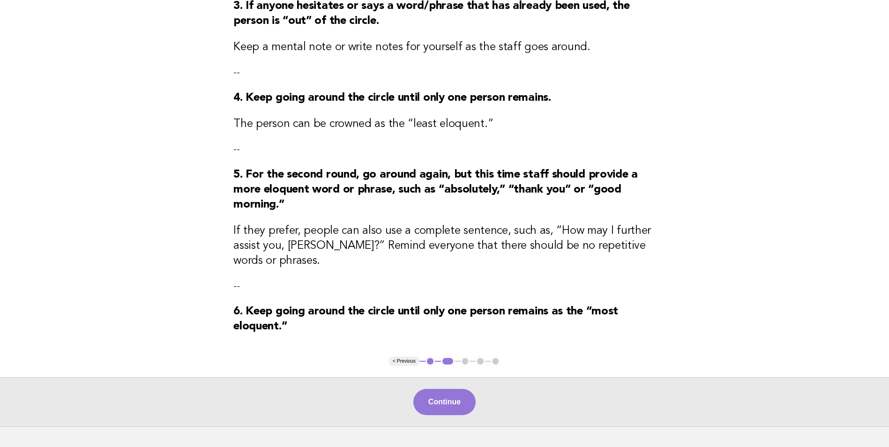
click at [370, 175] on strong "5. For the second round, go around again, but this time staff should provide a …" at bounding box center [435, 189] width 404 height 41
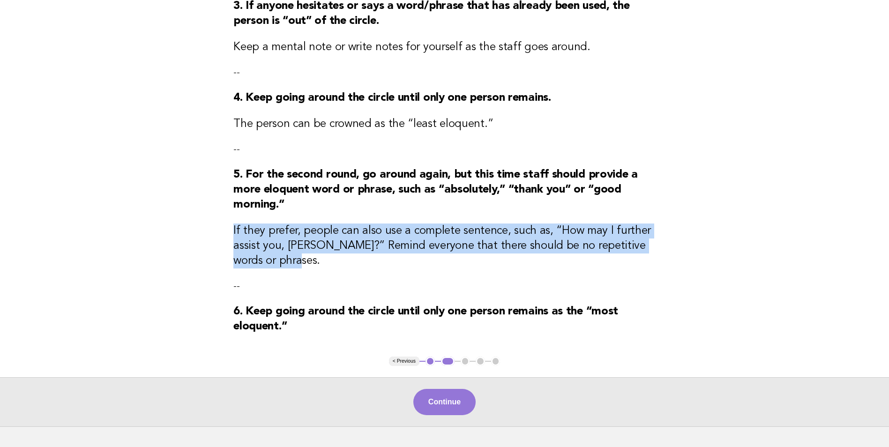
drag, startPoint x: 232, startPoint y: 220, endPoint x: 436, endPoint y: 251, distance: 206.5
click at [436, 251] on h3 "If they prefer, people can also use a complete sentence, such as, “How may I fu…" at bounding box center [444, 245] width 422 height 45
drag, startPoint x: 436, startPoint y: 251, endPoint x: 379, endPoint y: 253, distance: 56.7
click at [379, 253] on h3 "If they prefer, people can also use a complete sentence, such as, “How may I fu…" at bounding box center [444, 245] width 422 height 45
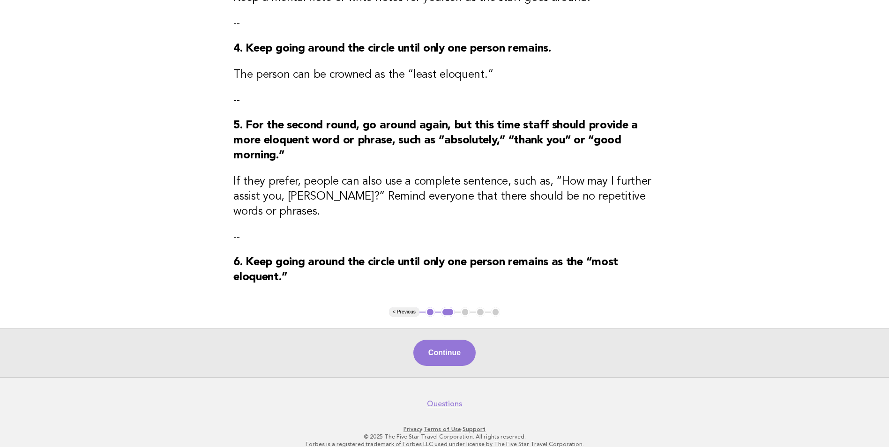
scroll to position [379, 0]
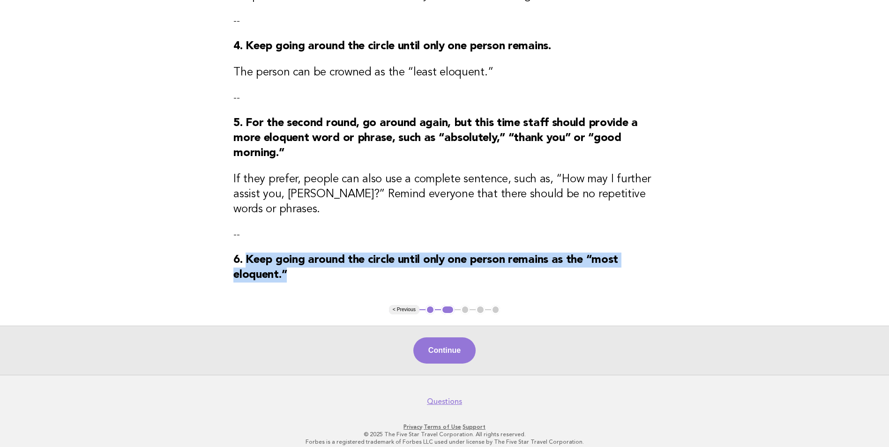
drag, startPoint x: 246, startPoint y: 248, endPoint x: 316, endPoint y: 266, distance: 72.5
click at [316, 266] on h3 "6. Keep going around the circle until only one person remains as the “most eloq…" at bounding box center [444, 267] width 422 height 30
click at [453, 337] on button "Continue" at bounding box center [444, 350] width 62 height 26
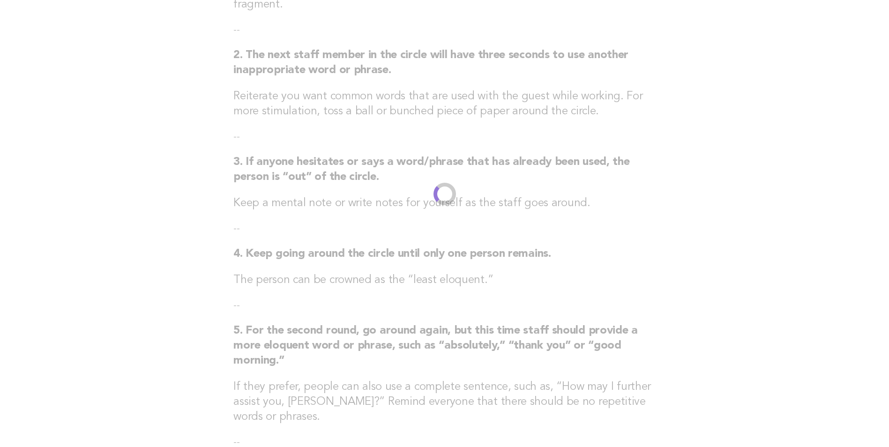
click at [424, 172] on div "Appropriate verbiage: Think fast Activity 1. Ask staff to form a circle. You wi…" at bounding box center [444, 204] width 445 height 615
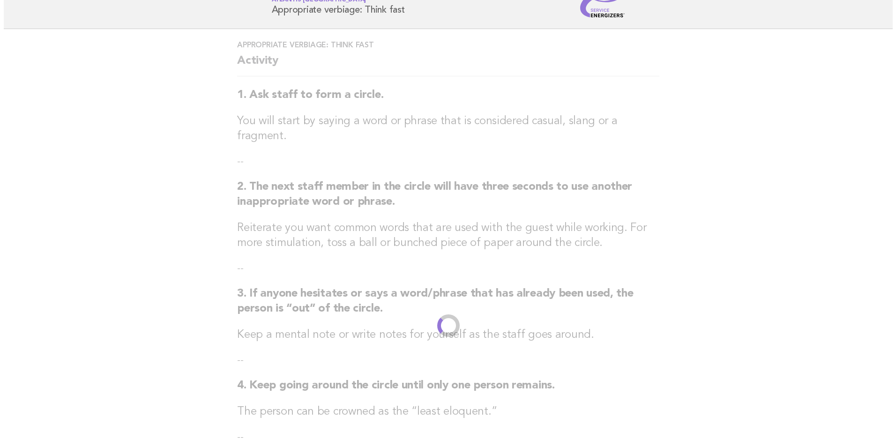
scroll to position [0, 0]
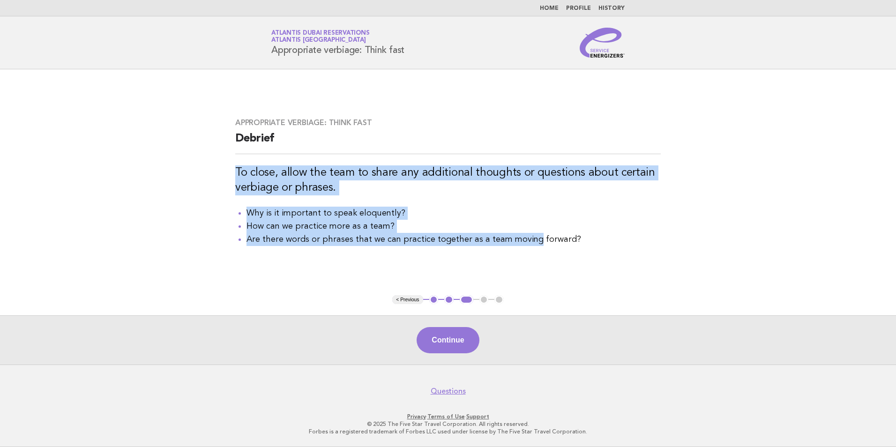
drag, startPoint x: 237, startPoint y: 172, endPoint x: 527, endPoint y: 241, distance: 298.0
click at [527, 241] on div "Appropriate verbiage: Think fast Debrief To close, allow the team to share any …" at bounding box center [448, 182] width 448 height 150
click at [451, 342] on button "Continue" at bounding box center [447, 340] width 62 height 26
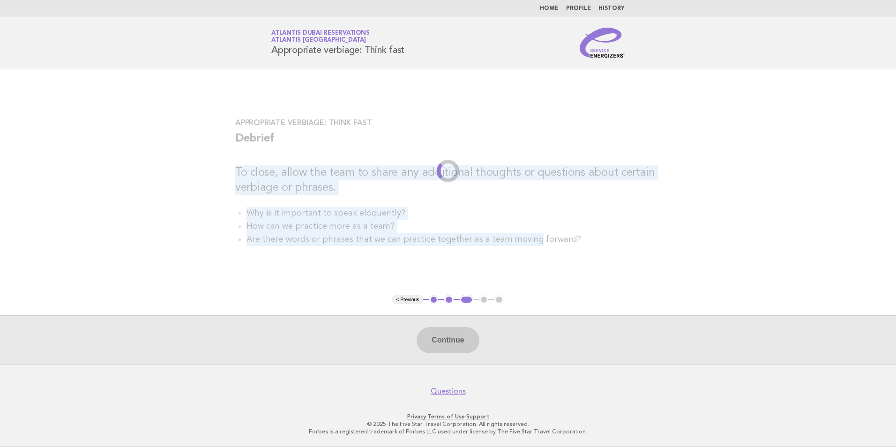
click at [419, 185] on h3 "To close, allow the team to share any additional thoughts or questions about ce…" at bounding box center [447, 180] width 425 height 30
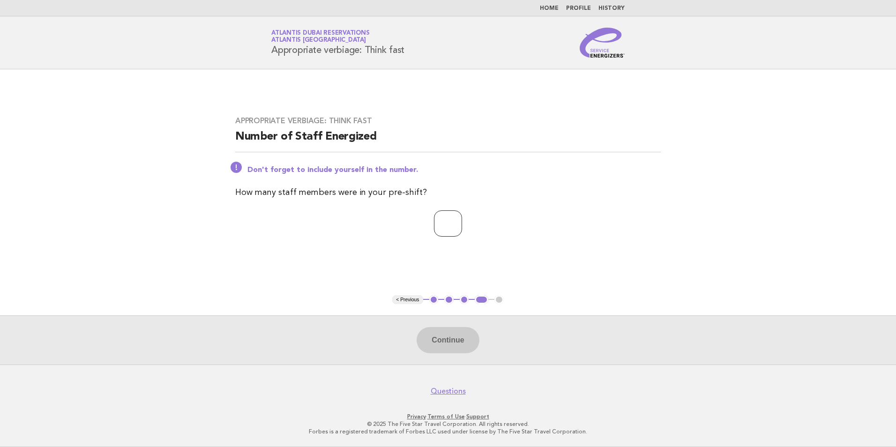
click at [446, 217] on input "number" at bounding box center [448, 223] width 28 height 26
